Goal: Navigation & Orientation: Find specific page/section

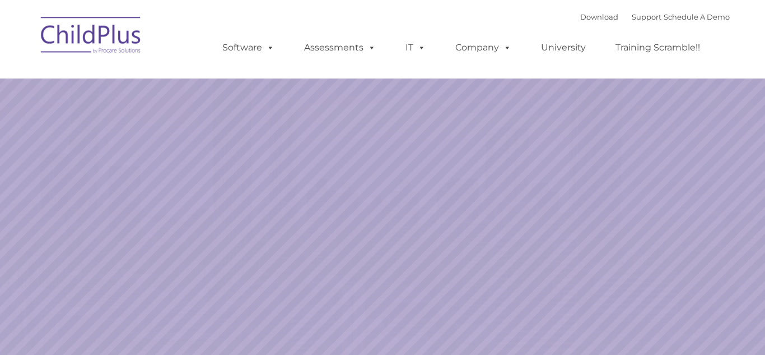
select select "MEDIUM"
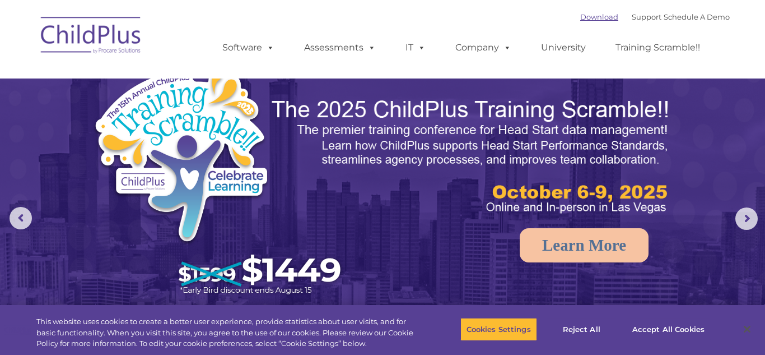
click at [580, 21] on link "Download" at bounding box center [599, 16] width 38 height 9
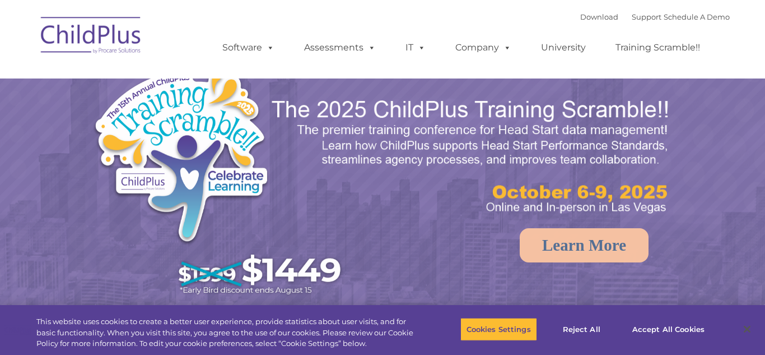
select select "MEDIUM"
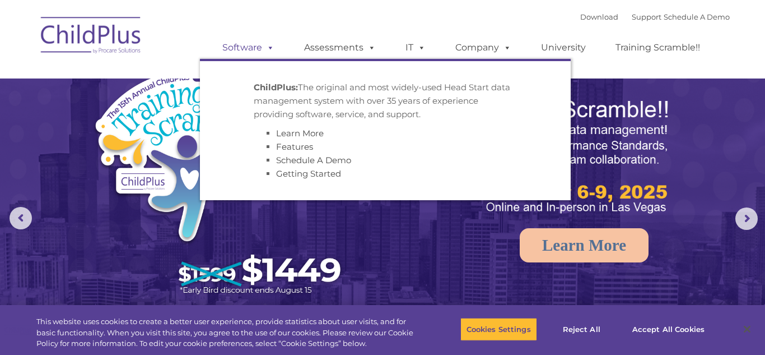
click at [253, 45] on link "Software" at bounding box center [248, 47] width 75 height 22
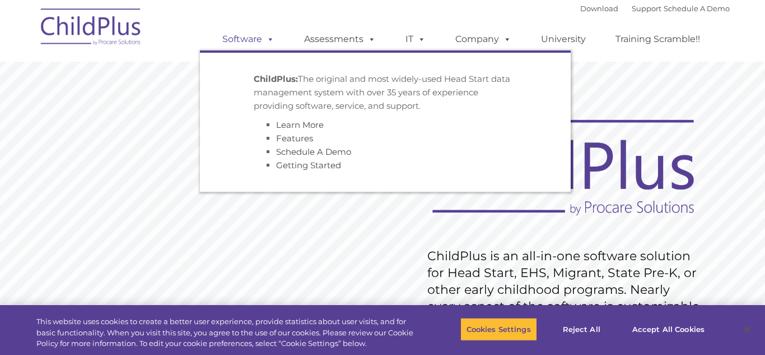
click at [266, 38] on span at bounding box center [268, 39] width 12 height 11
